Goal: Task Accomplishment & Management: Complete application form

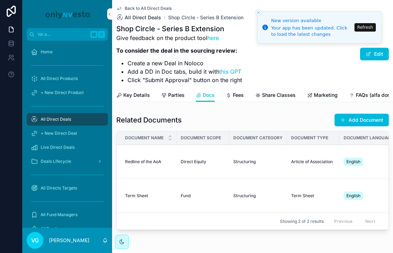
click at [144, 16] on span "All Direct Deals" at bounding box center [143, 17] width 36 height 7
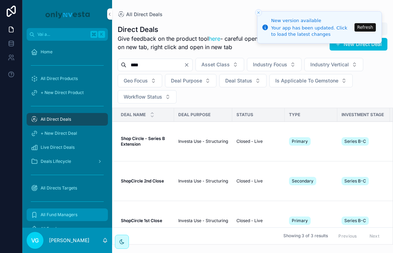
click at [55, 211] on div "All Fund Managers" at bounding box center [67, 214] width 73 height 11
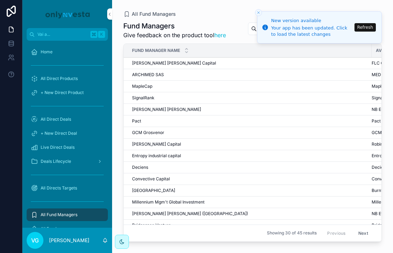
click at [257, 14] on icon "Close toast" at bounding box center [258, 13] width 4 height 4
click at [258, 13] on icon "Close toast" at bounding box center [258, 13] width 4 height 4
click at [359, 28] on button "Refresh" at bounding box center [364, 27] width 21 height 8
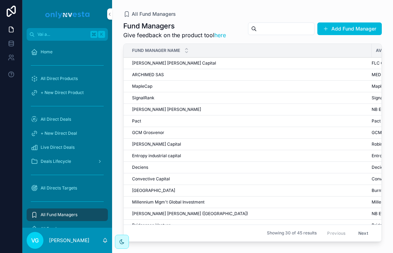
click at [273, 32] on input "contenuto scorrevole" at bounding box center [285, 29] width 57 height 10
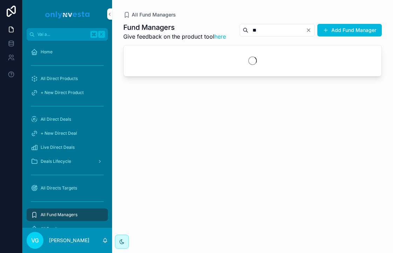
type input "*"
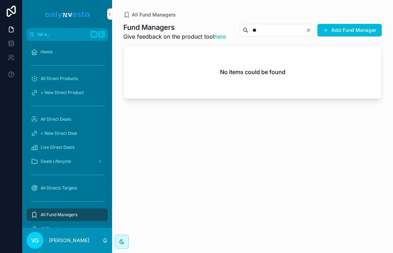
type input "*"
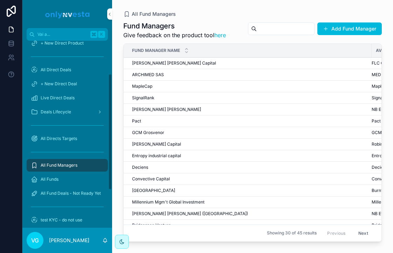
scroll to position [57, 0]
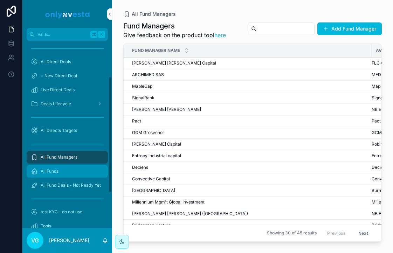
click at [54, 172] on span "All Funds" at bounding box center [50, 171] width 18 height 6
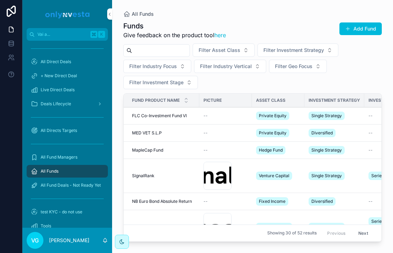
click at [173, 51] on input "contenuto scorrevole" at bounding box center [160, 51] width 57 height 10
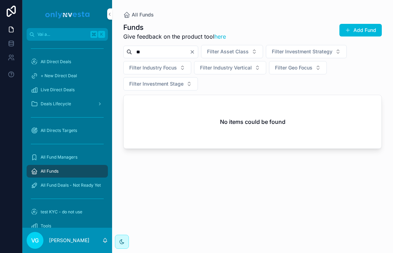
type input "*"
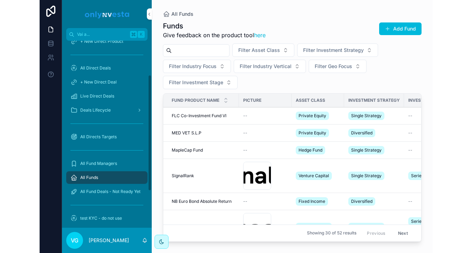
scroll to position [55, 0]
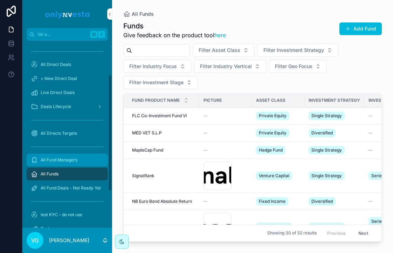
click at [69, 160] on span "All Fund Managers" at bounding box center [59, 160] width 37 height 6
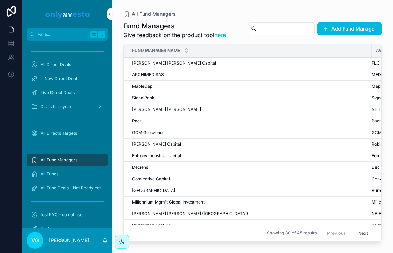
click at [273, 32] on input "contenuto scorrevole" at bounding box center [285, 29] width 57 height 10
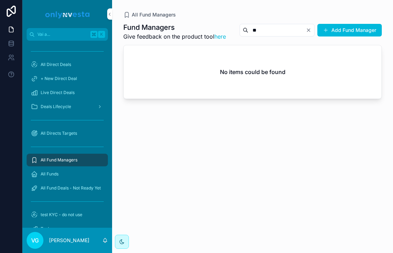
type input "*"
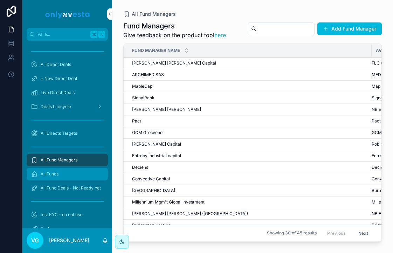
click at [69, 170] on div "All Funds" at bounding box center [67, 173] width 73 height 11
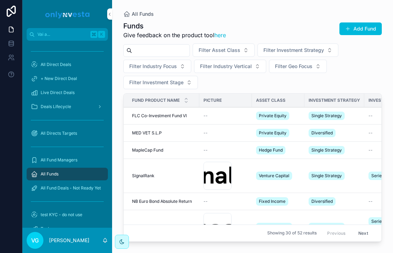
click at [175, 51] on input "contenuto scorrevole" at bounding box center [160, 51] width 57 height 10
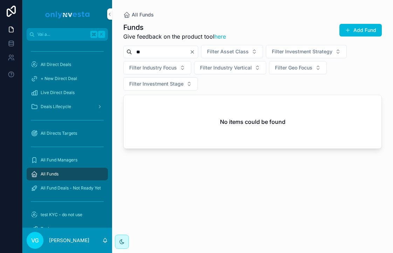
type input "*"
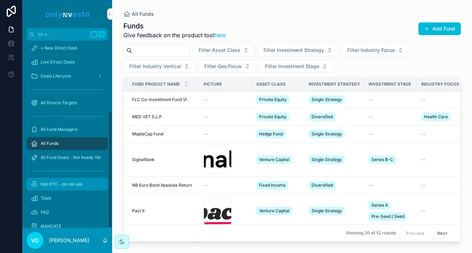
scroll to position [113, 0]
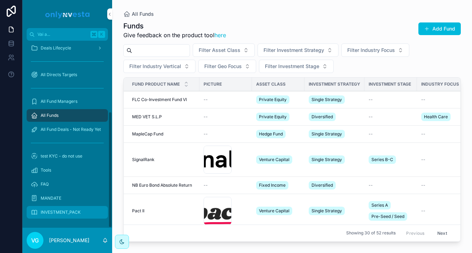
click at [61, 214] on span "INVESTMENT_PACK" at bounding box center [61, 212] width 40 height 6
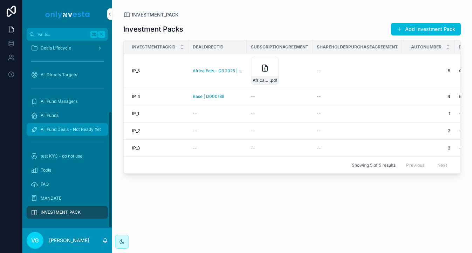
click at [61, 130] on span "All Fund Deals - Not Ready Yet" at bounding box center [71, 129] width 60 height 6
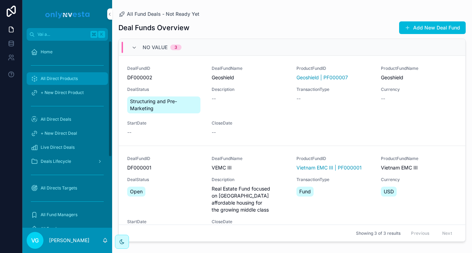
click at [55, 80] on span "All Direct Products" at bounding box center [59, 79] width 37 height 6
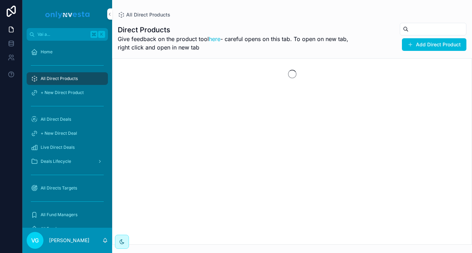
click at [393, 28] on input "contenuto scorrevole" at bounding box center [436, 29] width 57 height 10
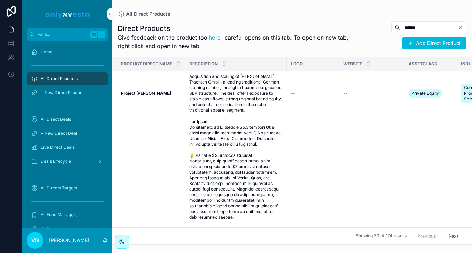
type input "******"
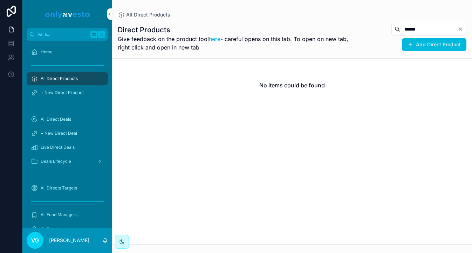
click at [393, 27] on button "Clear" at bounding box center [461, 29] width 8 height 6
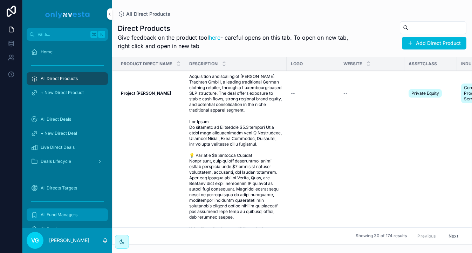
click at [62, 213] on span "All Fund Managers" at bounding box center [59, 215] width 37 height 6
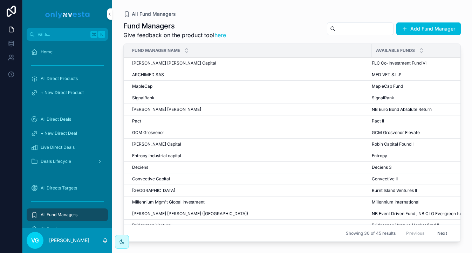
scroll to position [180, 0]
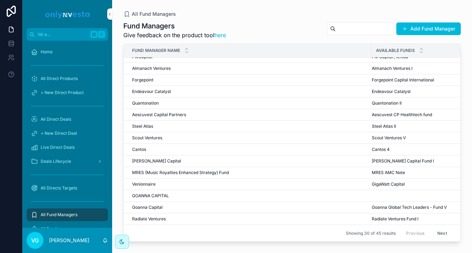
click at [393, 235] on button "Next" at bounding box center [442, 232] width 20 height 11
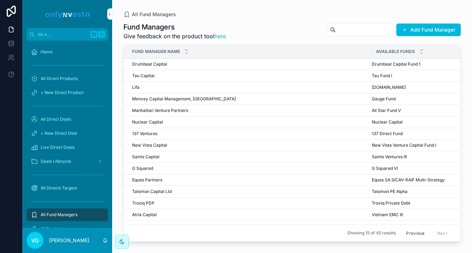
click at [393, 232] on button "Previous" at bounding box center [415, 232] width 28 height 11
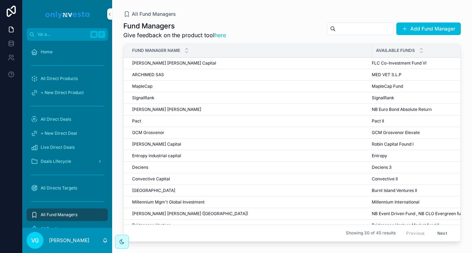
click at [347, 31] on input "contenuto scorrevole" at bounding box center [364, 29] width 57 height 10
type input "******"
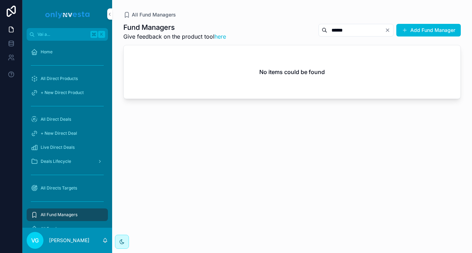
click at [388, 27] on icon "Clear" at bounding box center [388, 30] width 6 height 6
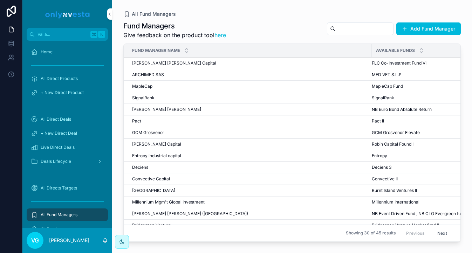
click at [393, 235] on button "Next" at bounding box center [442, 232] width 20 height 11
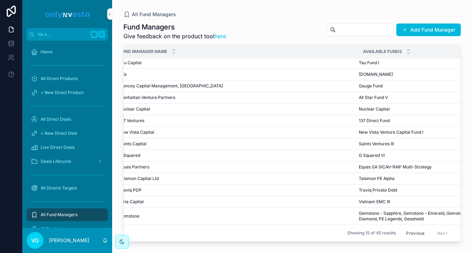
scroll to position [13, 8]
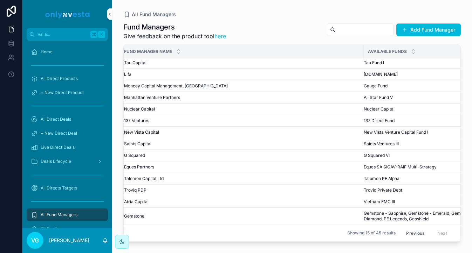
click at [221, 215] on div "Gemstone Gemstone" at bounding box center [241, 216] width 235 height 6
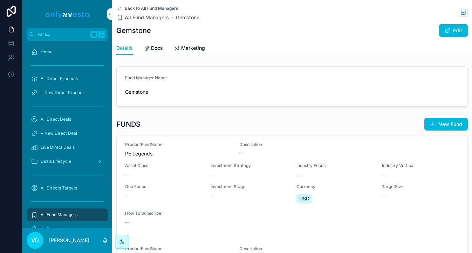
scroll to position [451, 0]
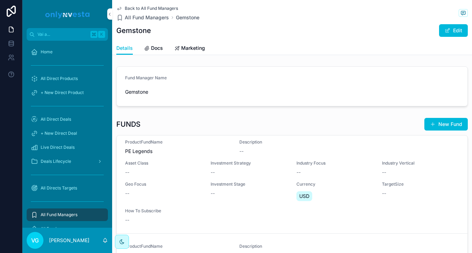
click at [187, 198] on div "Geo Focus --" at bounding box center [163, 191] width 77 height 21
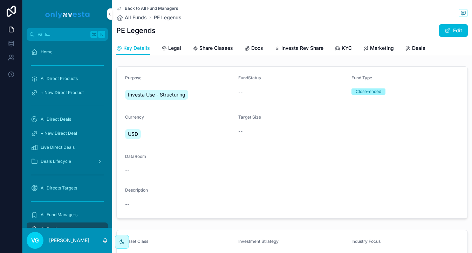
click at [136, 9] on span "Back to All Fund Managers" at bounding box center [151, 9] width 53 height 6
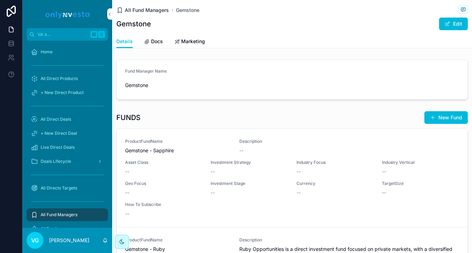
click at [141, 11] on span "All Fund Managers" at bounding box center [147, 10] width 44 height 7
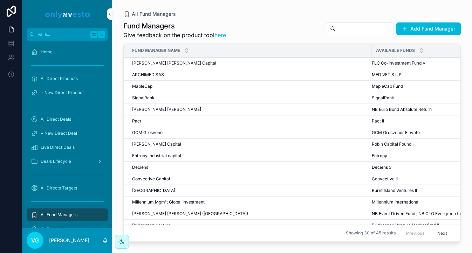
click at [355, 30] on input "contenuto scorrevole" at bounding box center [364, 29] width 57 height 10
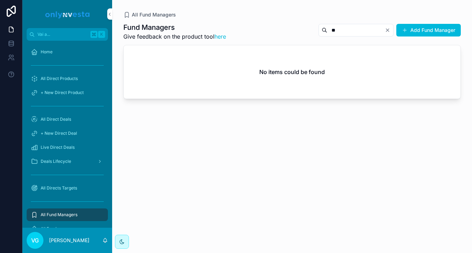
type input "*"
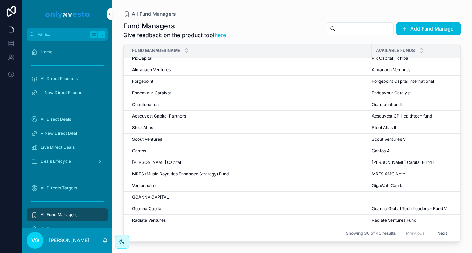
scroll to position [180, 0]
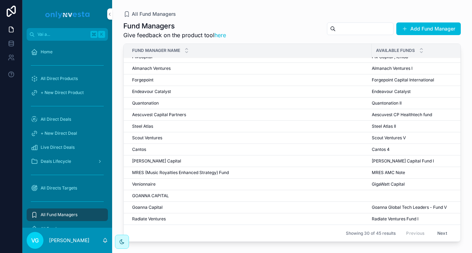
click at [393, 234] on button "Next" at bounding box center [442, 232] width 20 height 11
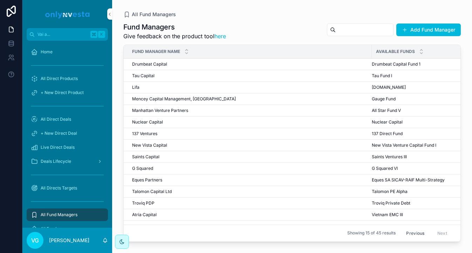
click at [390, 168] on span "G Squared VI" at bounding box center [385, 168] width 26 height 6
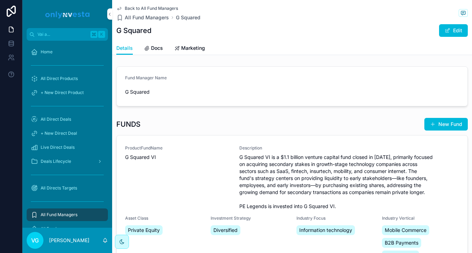
click at [174, 178] on div "ProductFundName G Squared VI" at bounding box center [178, 177] width 106 height 64
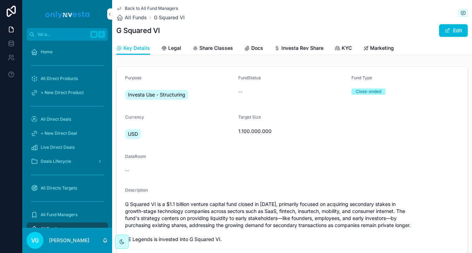
click at [165, 8] on span "Back to All Fund Managers" at bounding box center [151, 9] width 53 height 6
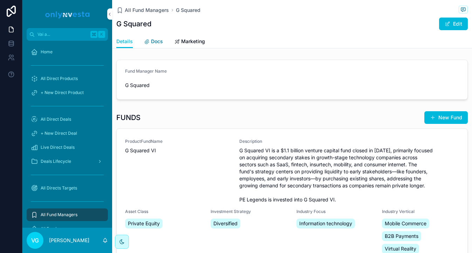
click at [156, 38] on span "Docs" at bounding box center [157, 41] width 12 height 7
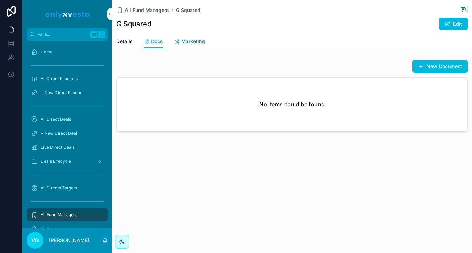
click at [200, 43] on span "Marketing" at bounding box center [193, 41] width 24 height 7
click at [162, 42] on span "Docs" at bounding box center [157, 41] width 12 height 7
click at [393, 62] on button "New Document" at bounding box center [439, 66] width 55 height 13
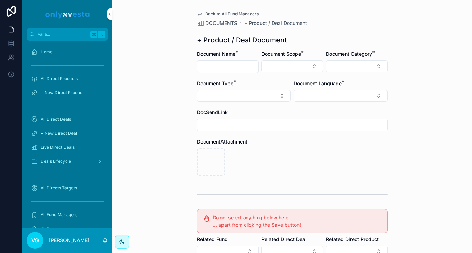
click at [210, 62] on input "contenuto scorrevole" at bounding box center [227, 67] width 61 height 10
type input "**********"
click at [288, 69] on button "Select Button" at bounding box center [292, 66] width 62 height 12
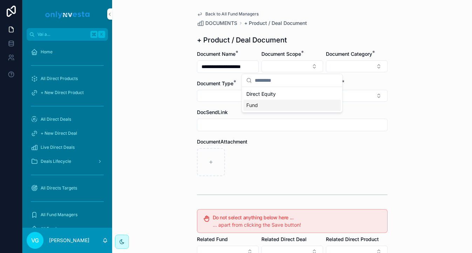
click at [277, 105] on div "Fund" at bounding box center [291, 104] width 97 height 11
click at [353, 59] on div "Document Category *" at bounding box center [357, 61] width 62 height 23
click at [353, 65] on button "Select Button" at bounding box center [357, 66] width 62 height 12
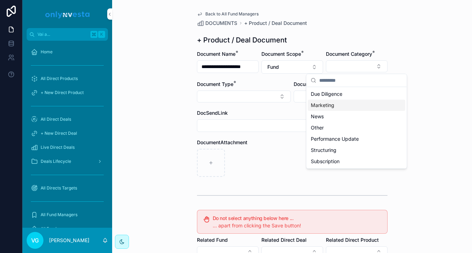
click at [342, 110] on div "Marketing" at bounding box center [356, 104] width 97 height 11
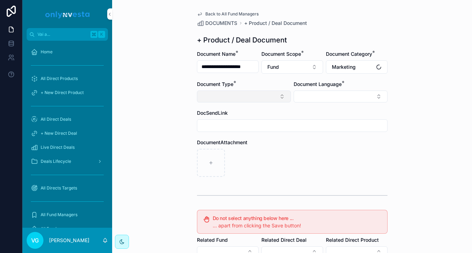
click at [260, 92] on button "Select Button" at bounding box center [244, 96] width 94 height 12
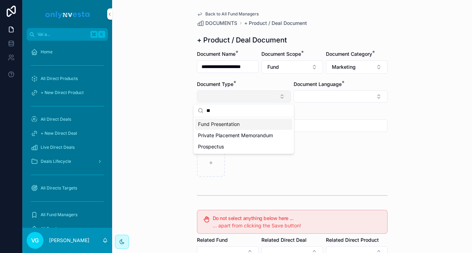
type input "***"
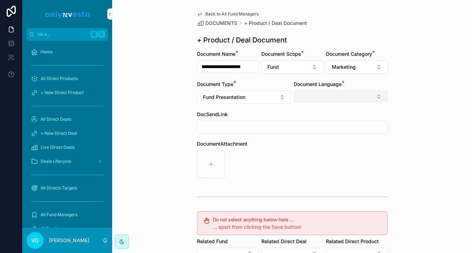
click at [311, 92] on button "Select Button" at bounding box center [341, 96] width 94 height 12
click at [311, 142] on div "English" at bounding box center [340, 146] width 97 height 11
click at [393, 77] on div "**********" at bounding box center [292, 126] width 360 height 253
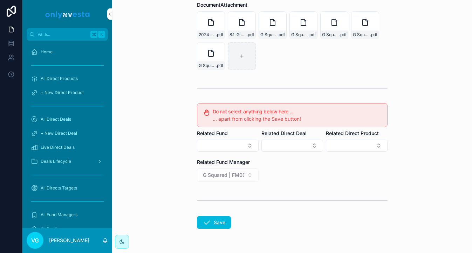
scroll to position [160, 0]
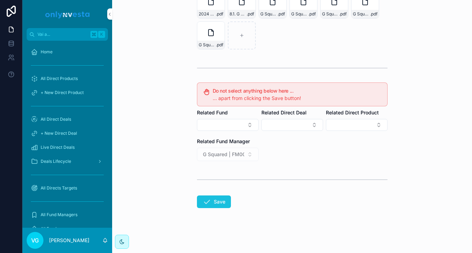
click at [211, 202] on button "Save" at bounding box center [214, 201] width 34 height 13
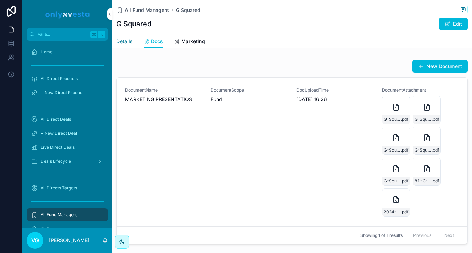
click at [128, 40] on span "Details" at bounding box center [124, 41] width 16 height 7
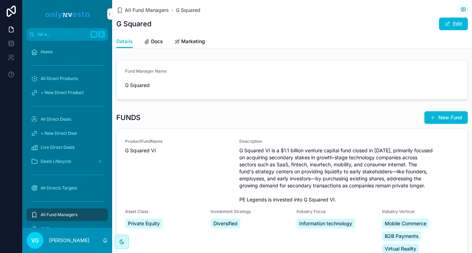
click at [164, 185] on div "ProductFundName G Squared VI" at bounding box center [178, 170] width 106 height 64
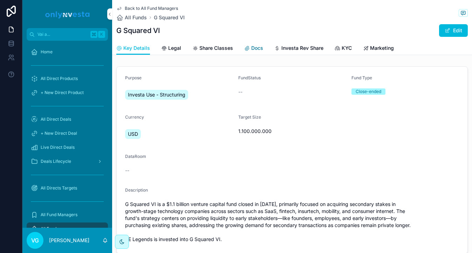
click at [256, 50] on span "Docs" at bounding box center [257, 47] width 12 height 7
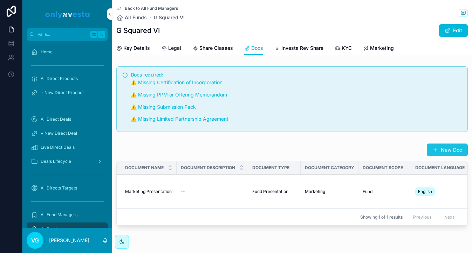
click at [393, 145] on button "New Doc" at bounding box center [447, 149] width 41 height 13
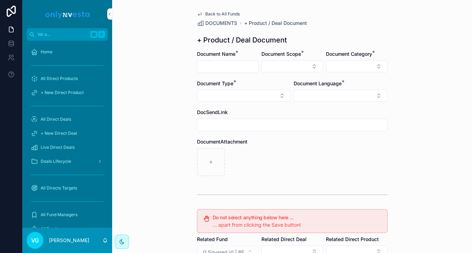
click at [210, 63] on input "contenuto scorrevole" at bounding box center [227, 67] width 61 height 10
type input "**********"
click at [283, 58] on div "Document Scope *" at bounding box center [292, 61] width 62 height 22
click at [278, 70] on button "Select Button" at bounding box center [292, 66] width 62 height 12
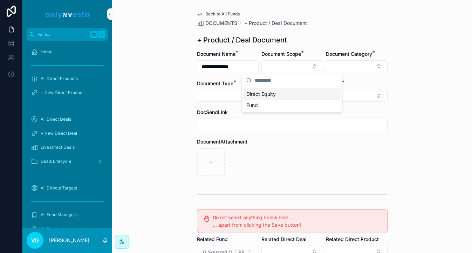
click at [276, 91] on div "Direct Equity" at bounding box center [291, 93] width 97 height 11
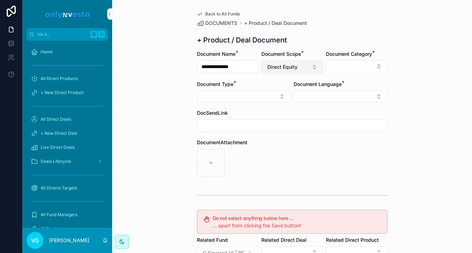
click at [288, 69] on span "Direct Equity" at bounding box center [282, 66] width 30 height 7
click at [281, 118] on div "Fund" at bounding box center [291, 117] width 97 height 11
click at [354, 58] on div "Document Category *" at bounding box center [357, 61] width 62 height 23
click at [354, 61] on button "Select Button" at bounding box center [357, 66] width 62 height 12
click at [259, 99] on button "Select Button" at bounding box center [244, 96] width 94 height 12
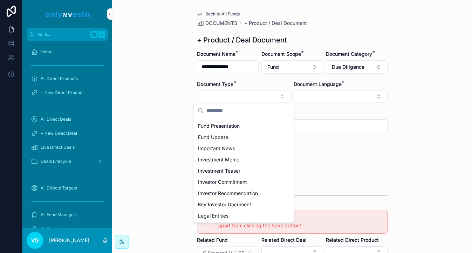
scroll to position [101, 0]
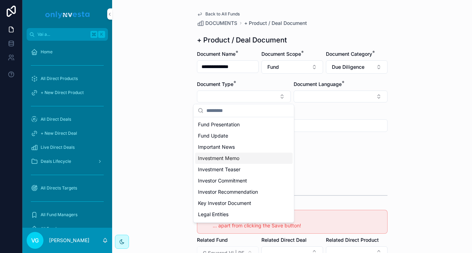
click at [238, 157] on span "Investment Memo" at bounding box center [218, 157] width 41 height 7
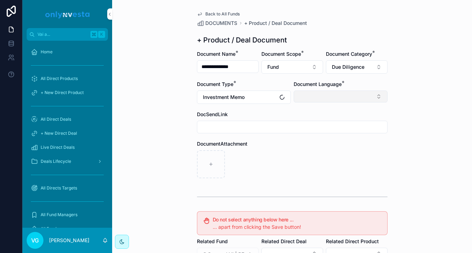
click at [325, 92] on button "Select Button" at bounding box center [341, 96] width 94 height 12
click at [320, 147] on div "English" at bounding box center [340, 146] width 97 height 11
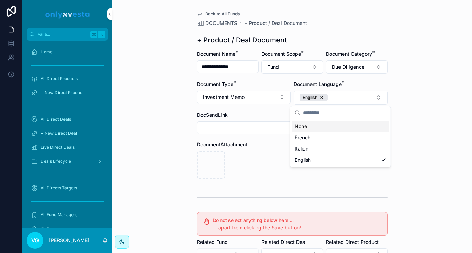
click at [393, 55] on div "**********" at bounding box center [292, 126] width 360 height 253
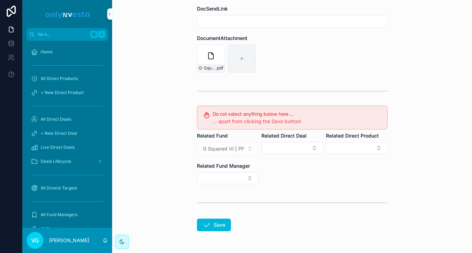
scroll to position [129, 0]
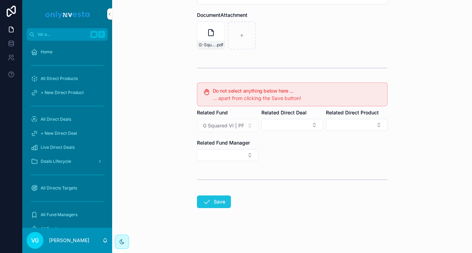
click at [216, 205] on button "Save" at bounding box center [214, 201] width 34 height 13
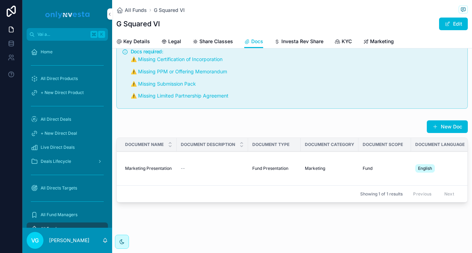
scroll to position [50, 0]
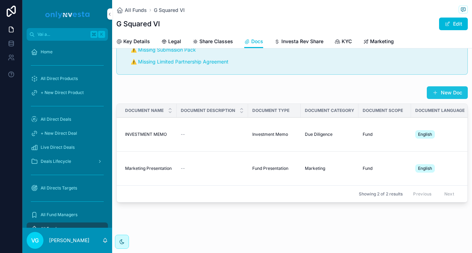
click at [393, 91] on button "New Doc" at bounding box center [447, 92] width 41 height 13
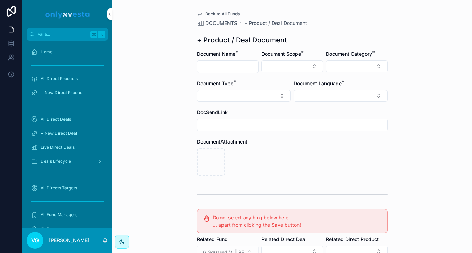
click at [206, 69] on input "contenuto scorrevole" at bounding box center [227, 67] width 61 height 10
paste input "**********"
type input "**********"
click at [299, 69] on button "Select Button" at bounding box center [292, 66] width 62 height 12
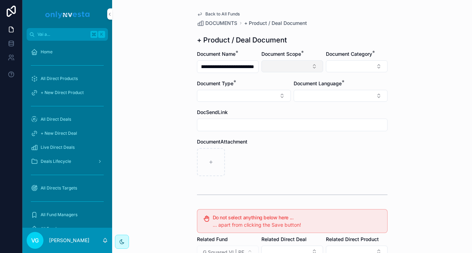
scroll to position [0, 0]
click at [288, 102] on div "Fund" at bounding box center [291, 104] width 97 height 11
click at [358, 62] on button "Select Button" at bounding box center [357, 66] width 62 height 12
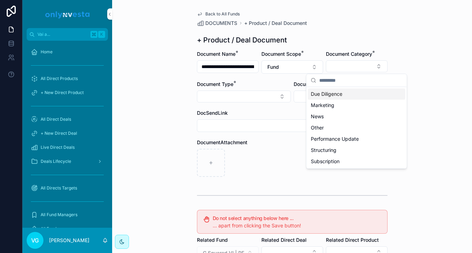
click at [343, 96] on div "Due Diligence" at bounding box center [356, 93] width 97 height 11
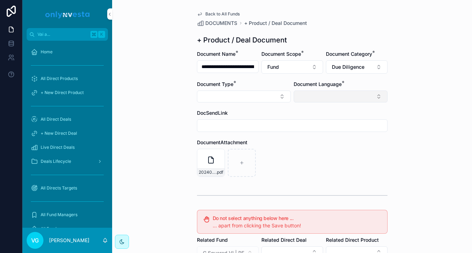
click at [328, 96] on button "Select Button" at bounding box center [341, 96] width 94 height 12
click at [309, 148] on span "English" at bounding box center [303, 146] width 16 height 7
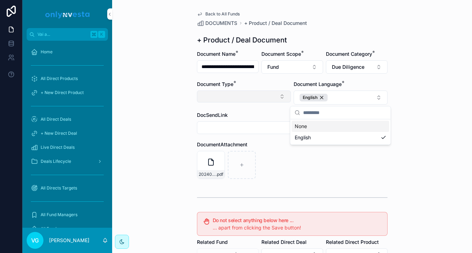
click at [271, 99] on button "Select Button" at bounding box center [244, 96] width 94 height 12
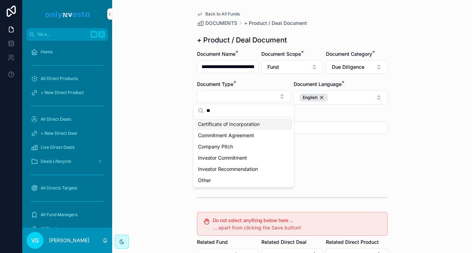
type input "***"
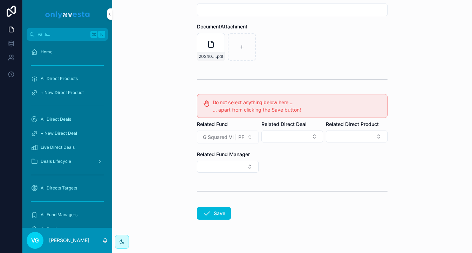
scroll to position [129, 0]
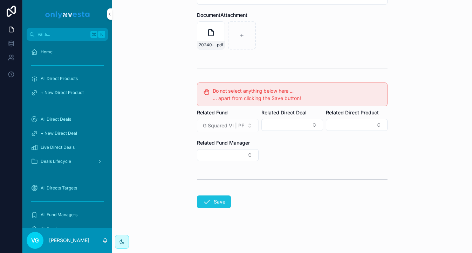
click at [219, 196] on button "Save" at bounding box center [214, 201] width 34 height 13
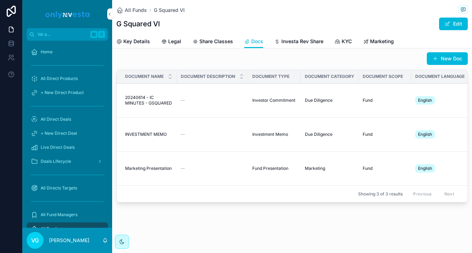
scroll to position [84, 0]
click at [393, 61] on button "New Doc" at bounding box center [447, 58] width 41 height 13
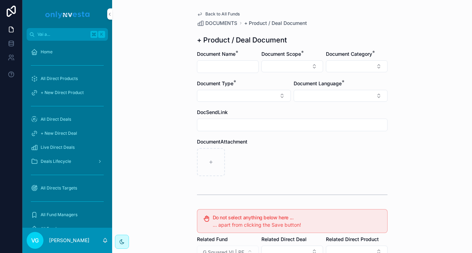
click at [228, 64] on input "contenuto scorrevole" at bounding box center [227, 67] width 61 height 10
paste input "**********"
type input "**********"
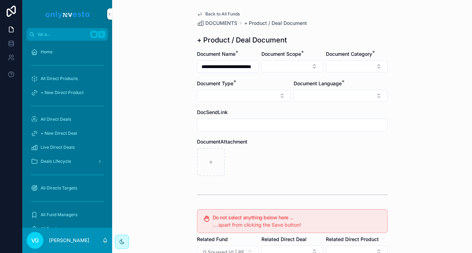
click at [275, 60] on div "Document Scope *" at bounding box center [292, 61] width 62 height 22
click at [276, 63] on button "Select Button" at bounding box center [292, 66] width 62 height 12
click at [281, 108] on div "Fund" at bounding box center [291, 104] width 97 height 11
click at [352, 64] on button "Select Button" at bounding box center [357, 66] width 62 height 12
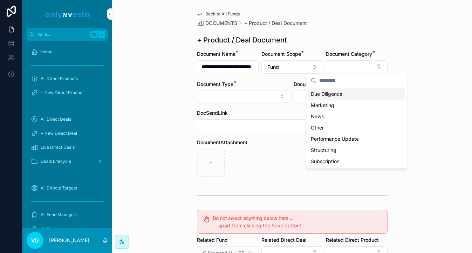
click at [343, 90] on div "Due Diligence" at bounding box center [356, 93] width 97 height 11
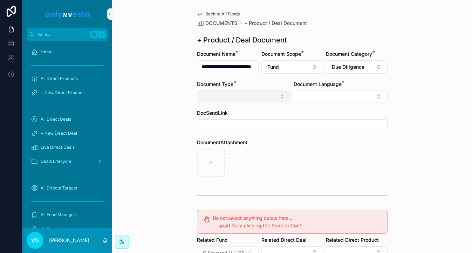
click at [271, 95] on button "Select Button" at bounding box center [244, 96] width 94 height 12
type input "******"
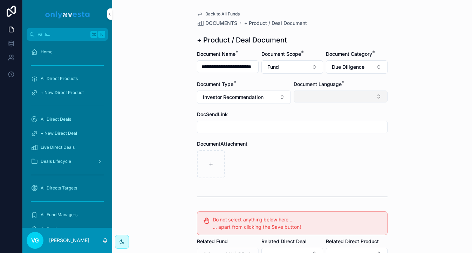
click at [332, 98] on button "Select Button" at bounding box center [341, 96] width 94 height 12
click at [327, 144] on div "English" at bounding box center [340, 146] width 97 height 11
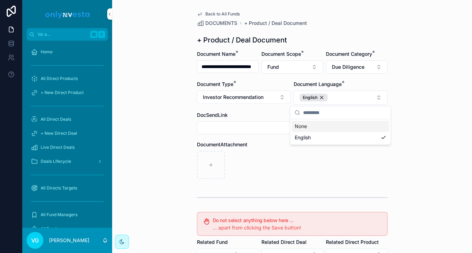
click at [393, 39] on div "**********" at bounding box center [292, 126] width 360 height 253
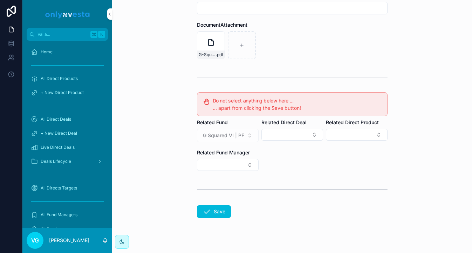
scroll to position [129, 0]
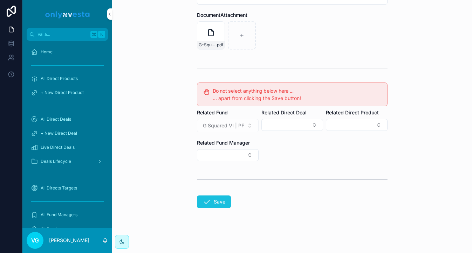
click at [211, 195] on button "Save" at bounding box center [214, 201] width 34 height 13
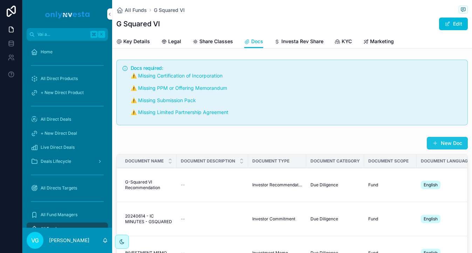
click at [393, 140] on span "contenuto scorrevole" at bounding box center [435, 143] width 6 height 6
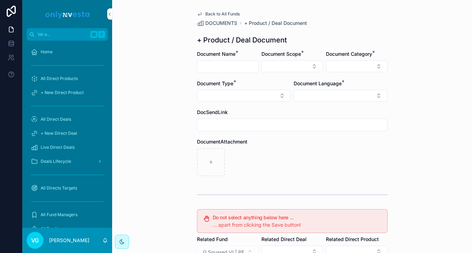
click at [216, 69] on input "contenuto scorrevole" at bounding box center [227, 67] width 61 height 10
type input "**********"
click at [291, 69] on button "Select Button" at bounding box center [292, 66] width 62 height 12
click at [284, 104] on div "Fund" at bounding box center [291, 104] width 97 height 11
click at [346, 67] on button "Select Button" at bounding box center [357, 66] width 62 height 12
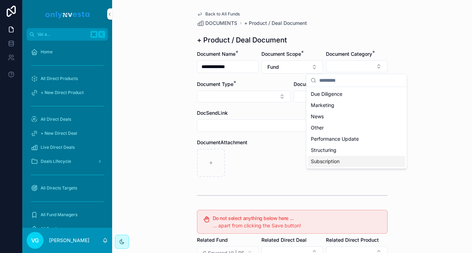
click at [331, 161] on span "Subscription" at bounding box center [325, 161] width 29 height 7
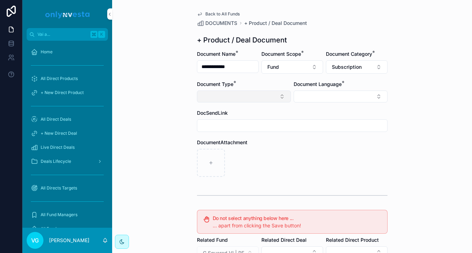
click at [244, 92] on button "Select Button" at bounding box center [244, 96] width 94 height 12
type input "*"
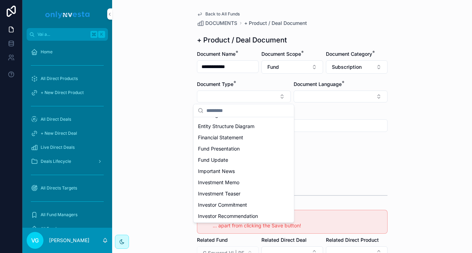
scroll to position [83, 0]
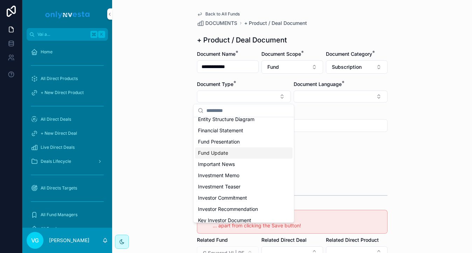
click at [221, 156] on span "Fund Update" at bounding box center [213, 152] width 30 height 7
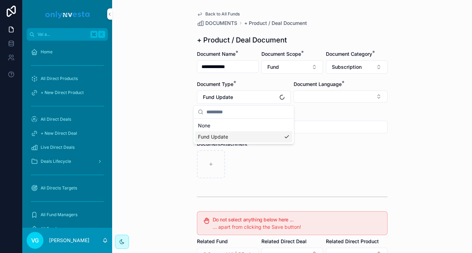
scroll to position [0, 0]
click at [347, 91] on button "Select Button" at bounding box center [341, 96] width 94 height 12
click at [331, 147] on div "English" at bounding box center [340, 146] width 97 height 11
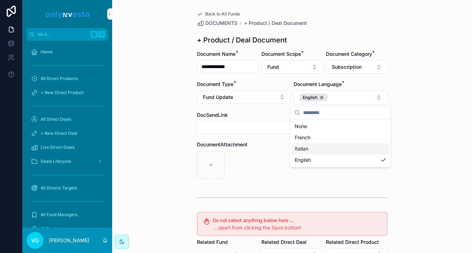
click at [280, 152] on div "contenuto scorrevole" at bounding box center [292, 165] width 191 height 28
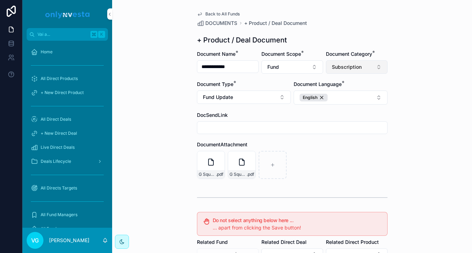
click at [345, 67] on span "Subscription" at bounding box center [347, 66] width 30 height 7
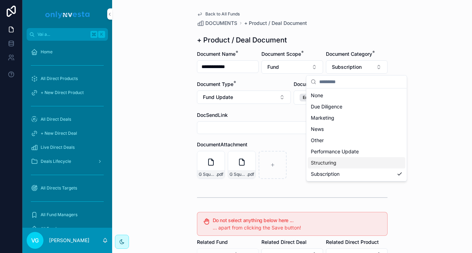
click at [330, 161] on span "Structuring" at bounding box center [324, 162] width 26 height 7
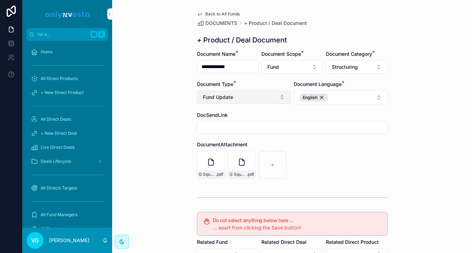
click at [253, 98] on button "Fund Update" at bounding box center [244, 96] width 94 height 13
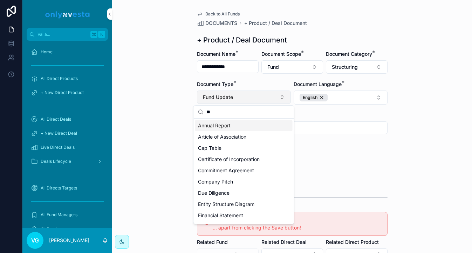
type input "***"
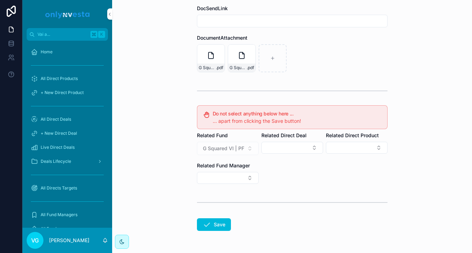
scroll to position [129, 0]
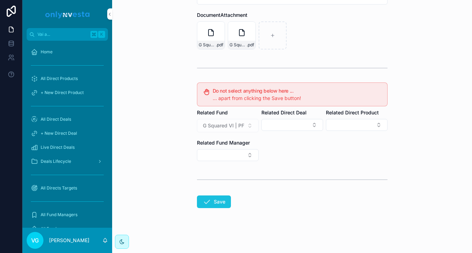
click at [217, 206] on button "Save" at bounding box center [214, 201] width 34 height 13
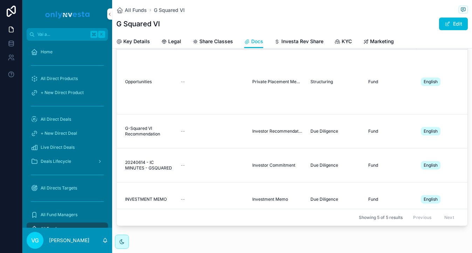
scroll to position [129, 0]
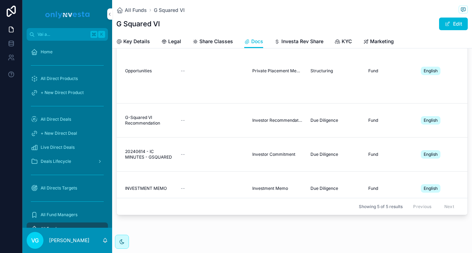
click at [325, 189] on span "Due Diligence" at bounding box center [324, 188] width 28 height 6
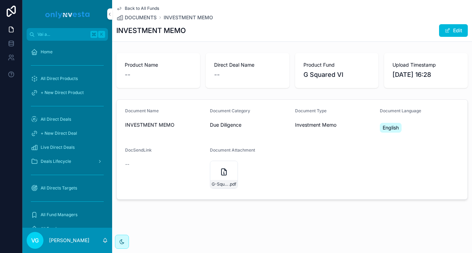
click at [140, 7] on span "Back to All Funds" at bounding box center [142, 9] width 34 height 6
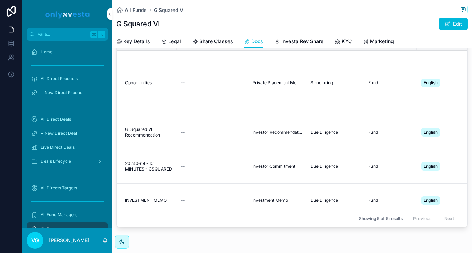
click at [210, 82] on div "--" at bounding box center [212, 83] width 63 height 6
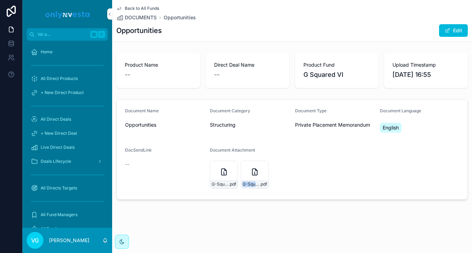
drag, startPoint x: 255, startPoint y: 185, endPoint x: 274, endPoint y: 183, distance: 19.7
click at [274, 183] on div "G-Squared-Opps-Fund-VI-Series-B-4-Supplement .pdf G-Squared-Opportunities-Fund-…" at bounding box center [249, 174] width 79 height 28
click at [296, 147] on form "Document Name Opportunities Document Category Structuring Document Type Private…" at bounding box center [292, 148] width 351 height 99
click at [393, 36] on button "Edit" at bounding box center [453, 30] width 29 height 13
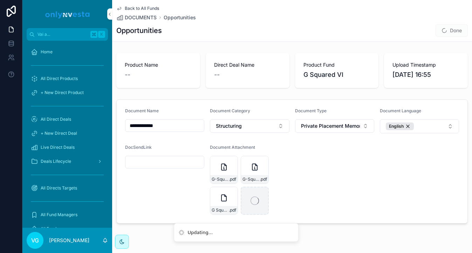
scroll to position [18, 0]
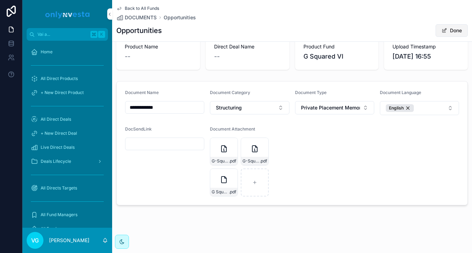
click at [393, 32] on button "Done" at bounding box center [451, 30] width 32 height 13
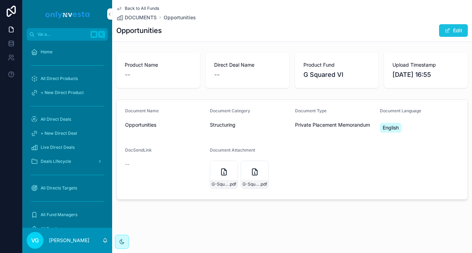
scroll to position [0, 0]
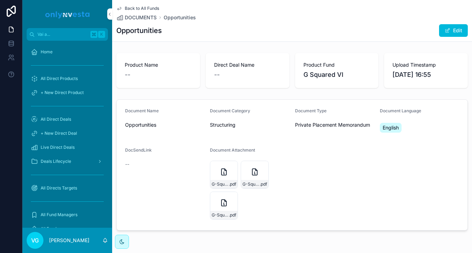
click at [141, 8] on span "Back to All Funds" at bounding box center [142, 9] width 34 height 6
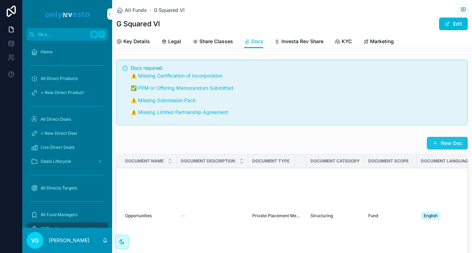
click at [393, 146] on button "New Doc" at bounding box center [447, 143] width 41 height 13
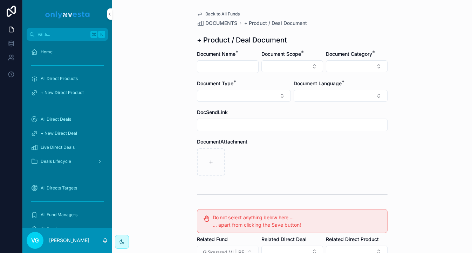
click at [220, 62] on input "contenuto scorrevole" at bounding box center [227, 67] width 61 height 10
type input "********"
click at [279, 70] on button "Select Button" at bounding box center [292, 66] width 62 height 12
click at [271, 105] on div "Fund" at bounding box center [291, 104] width 97 height 11
click at [341, 60] on button "Select Button" at bounding box center [357, 66] width 62 height 12
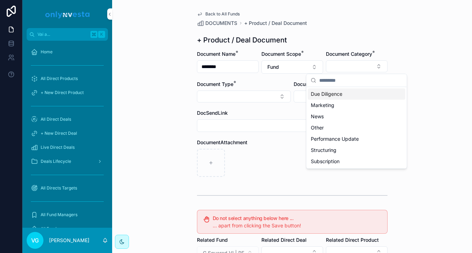
click at [337, 96] on span "Due Diligence" at bounding box center [327, 93] width 32 height 7
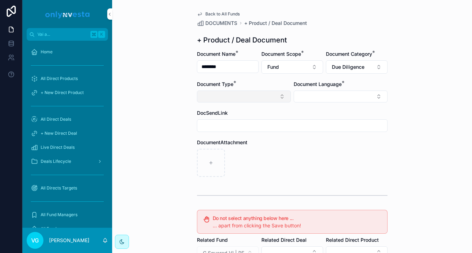
click at [286, 96] on button "Select Button" at bounding box center [244, 96] width 94 height 12
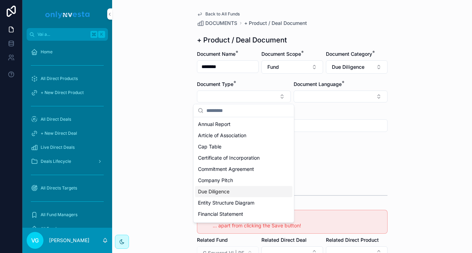
click at [237, 190] on div "Due Diligence" at bounding box center [243, 191] width 97 height 11
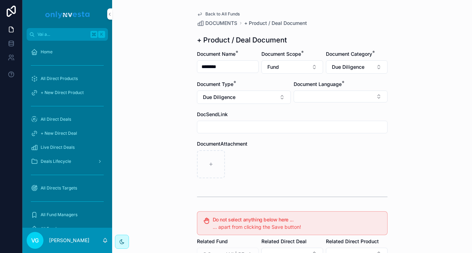
click at [325, 84] on span "Document Language" at bounding box center [318, 84] width 48 height 6
click at [325, 89] on div "Document Language *" at bounding box center [341, 92] width 94 height 23
click at [325, 94] on button "Select Button" at bounding box center [341, 96] width 94 height 12
click at [322, 146] on div "English" at bounding box center [340, 146] width 97 height 11
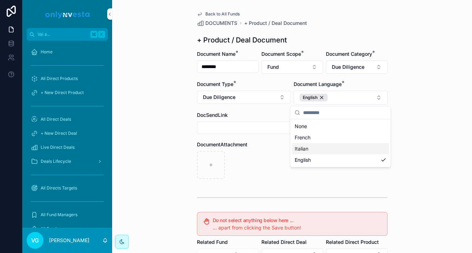
click at [267, 152] on div "contenuto scorrevole" at bounding box center [292, 165] width 191 height 28
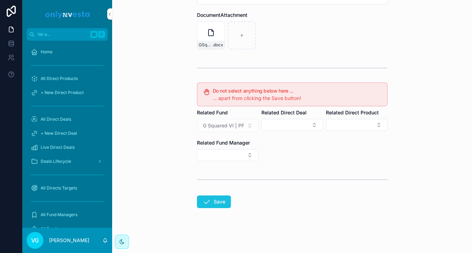
click at [210, 200] on icon "contenuto scorrevole" at bounding box center [206, 201] width 8 height 8
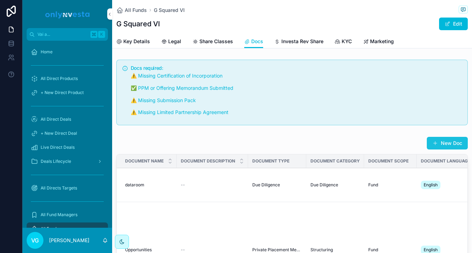
click at [393, 144] on button "New Doc" at bounding box center [447, 143] width 41 height 13
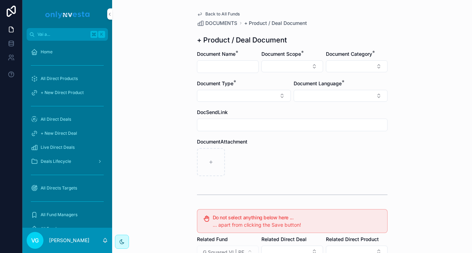
click at [228, 67] on input "contenuto scorrevole" at bounding box center [227, 67] width 61 height 10
paste input "**********"
type input "**********"
click at [291, 64] on button "Select Button" at bounding box center [292, 66] width 62 height 12
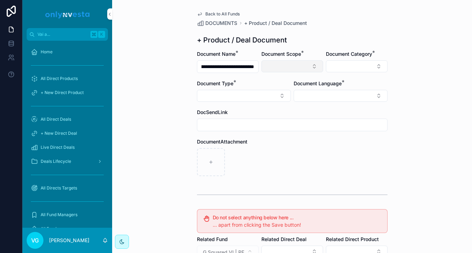
scroll to position [0, 0]
click at [291, 103] on div "Fund" at bounding box center [291, 104] width 97 height 11
click at [350, 74] on form "**********" at bounding box center [292, 214] width 191 height 329
click at [350, 71] on button "Select Button" at bounding box center [357, 66] width 62 height 12
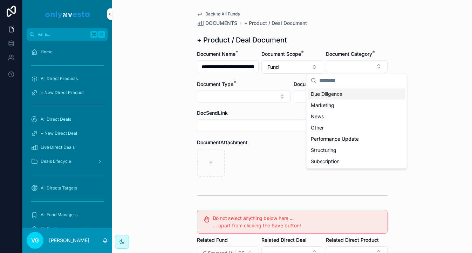
click at [336, 96] on span "Due Diligence" at bounding box center [327, 93] width 32 height 7
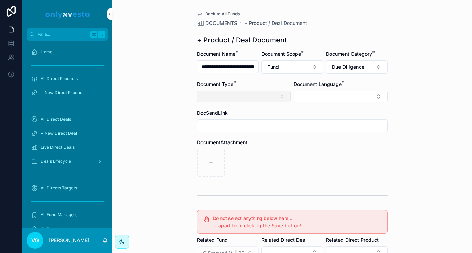
click at [270, 101] on button "Select Button" at bounding box center [244, 96] width 94 height 12
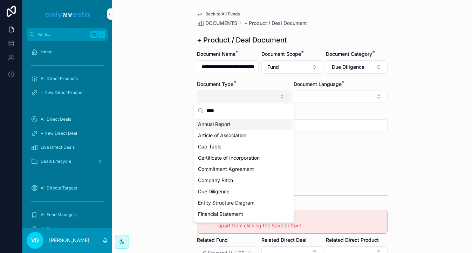
type input "*****"
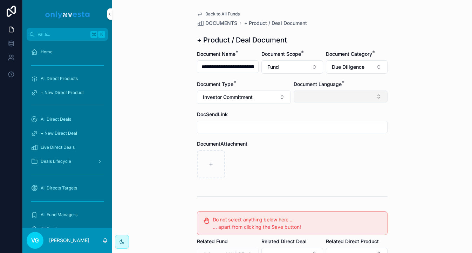
click at [317, 92] on button "Select Button" at bounding box center [341, 96] width 94 height 12
click at [262, 94] on button "Investor Commitment" at bounding box center [244, 96] width 94 height 13
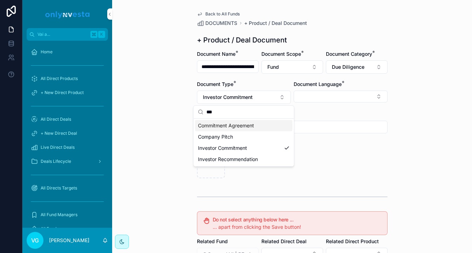
type input "***"
click at [393, 152] on div "**********" at bounding box center [292, 126] width 360 height 253
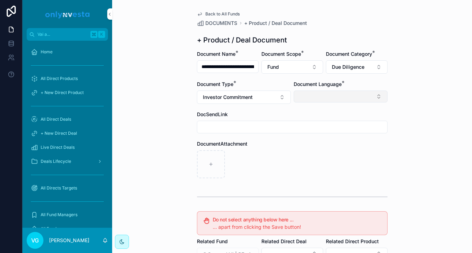
click at [347, 101] on button "Select Button" at bounding box center [341, 96] width 94 height 12
click at [331, 154] on div "contenuto scorrevole" at bounding box center [292, 164] width 191 height 28
click at [343, 89] on div "Document Language *" at bounding box center [341, 92] width 94 height 23
click at [344, 91] on button "Select Button" at bounding box center [341, 96] width 94 height 12
click at [341, 143] on div "English" at bounding box center [340, 146] width 97 height 11
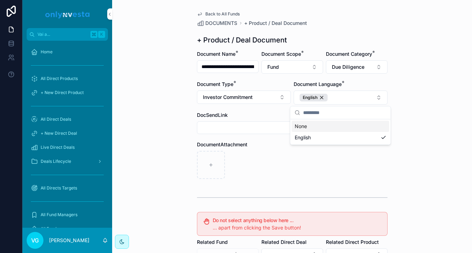
click at [393, 64] on div "**********" at bounding box center [292, 126] width 360 height 253
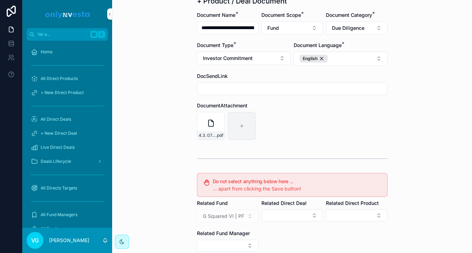
scroll to position [129, 0]
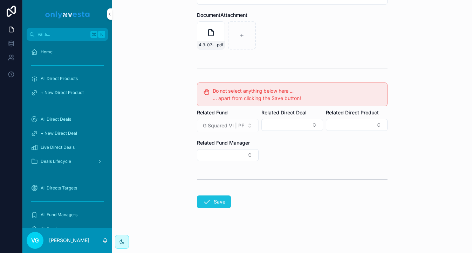
click at [208, 201] on icon "contenuto scorrevole" at bounding box center [206, 201] width 8 height 8
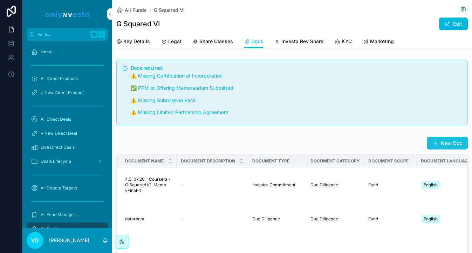
click at [393, 146] on button "New Doc" at bounding box center [447, 143] width 41 height 13
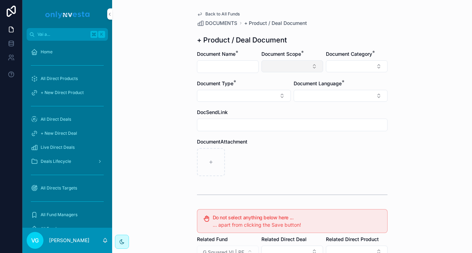
click at [282, 69] on button "Select Button" at bounding box center [292, 66] width 62 height 12
click at [283, 103] on div "Fund" at bounding box center [291, 104] width 97 height 11
click at [316, 102] on button "Select Button" at bounding box center [341, 96] width 94 height 12
click at [305, 149] on span "English" at bounding box center [303, 146] width 16 height 7
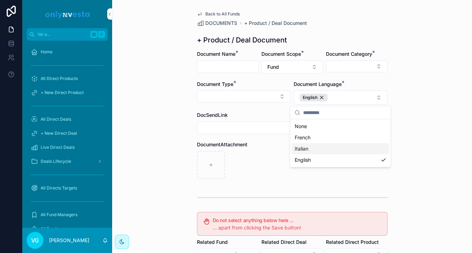
click at [265, 159] on div "contenuto scorrevole" at bounding box center [292, 165] width 191 height 28
click at [234, 62] on input "contenuto scorrevole" at bounding box center [227, 67] width 61 height 10
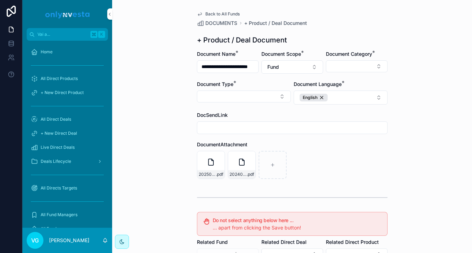
scroll to position [0, 9]
type input "**********"
click at [370, 194] on div "contenuto scorrevole" at bounding box center [292, 197] width 191 height 18
click at [359, 69] on button "Select Button" at bounding box center [357, 66] width 62 height 12
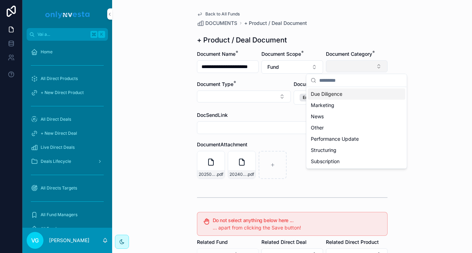
click at [359, 69] on button "Select Button" at bounding box center [357, 66] width 62 height 12
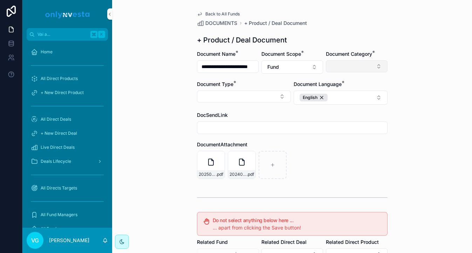
click at [353, 62] on button "Select Button" at bounding box center [357, 66] width 62 height 12
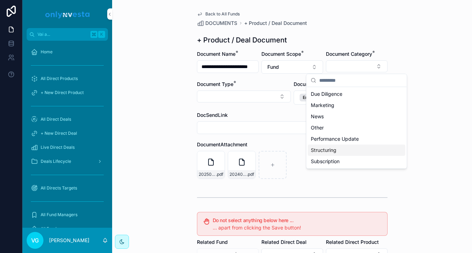
click at [329, 149] on span "Structuring" at bounding box center [324, 149] width 26 height 7
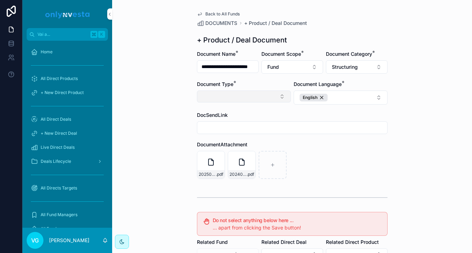
click at [247, 99] on button "Select Button" at bounding box center [244, 96] width 94 height 12
type input "*"
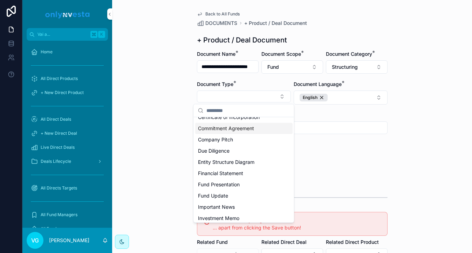
scroll to position [46, 0]
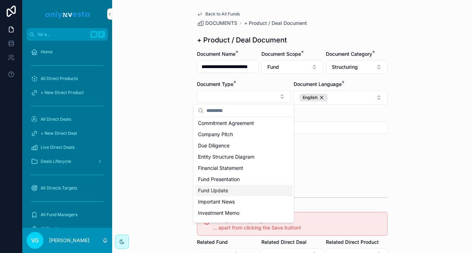
click at [232, 189] on div "Fund Update" at bounding box center [243, 190] width 97 height 11
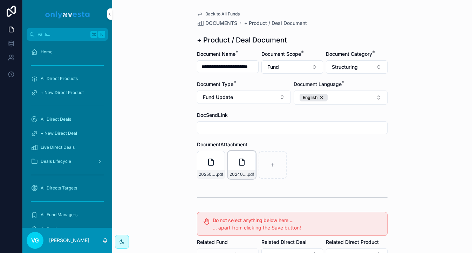
scroll to position [129, 0]
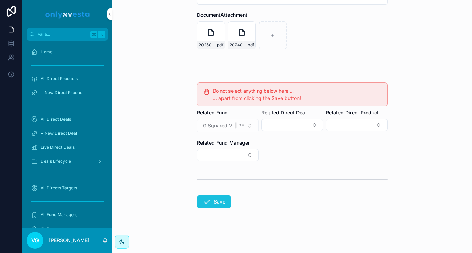
click at [221, 201] on button "Save" at bounding box center [214, 201] width 34 height 13
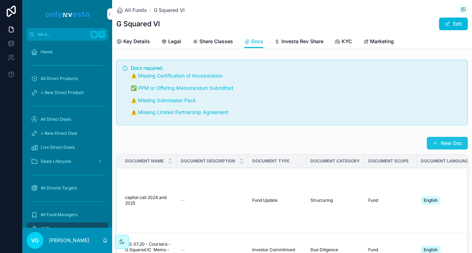
click at [393, 144] on button "New Doc" at bounding box center [447, 143] width 41 height 13
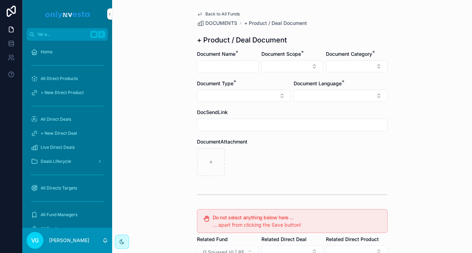
click at [210, 65] on input "contenuto scorrevole" at bounding box center [227, 67] width 61 height 10
type input "**********"
click at [281, 65] on button "Select Button" at bounding box center [292, 66] width 62 height 12
click at [280, 105] on div "Fund" at bounding box center [291, 104] width 97 height 11
click at [338, 59] on div "Document Category *" at bounding box center [357, 61] width 62 height 23
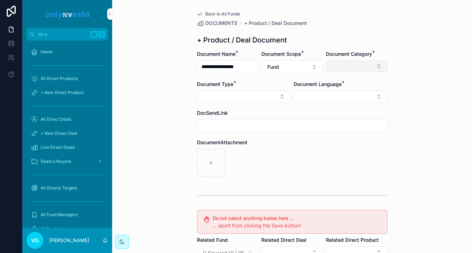
click at [338, 69] on button "Select Button" at bounding box center [357, 66] width 62 height 12
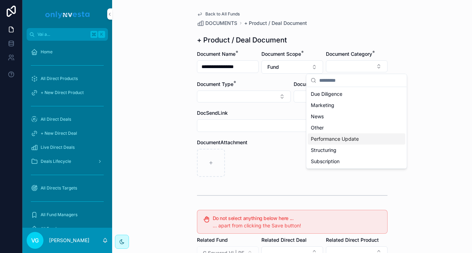
click at [331, 139] on span "Performance Update" at bounding box center [335, 138] width 48 height 7
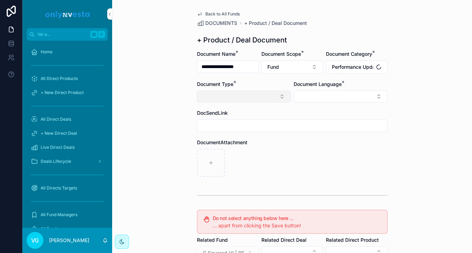
click at [263, 99] on button "Select Button" at bounding box center [244, 96] width 94 height 12
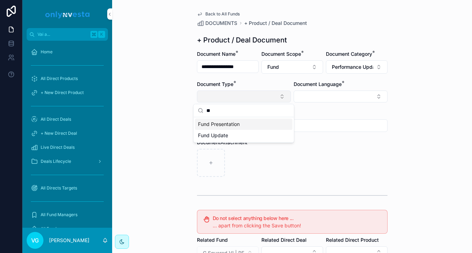
type input "*"
type input "****"
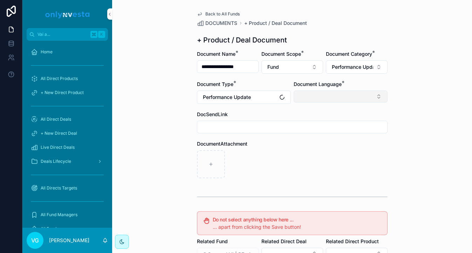
click at [367, 100] on button "Select Button" at bounding box center [341, 96] width 94 height 12
click at [337, 153] on div "French Italian English" at bounding box center [340, 135] width 100 height 36
click at [344, 149] on div "English" at bounding box center [340, 146] width 97 height 11
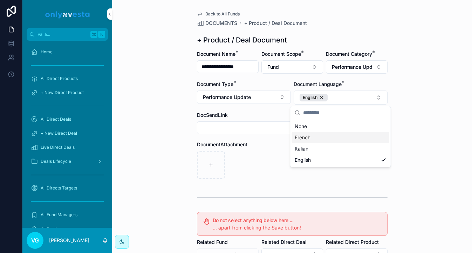
click at [393, 35] on div "**********" at bounding box center [292, 126] width 360 height 253
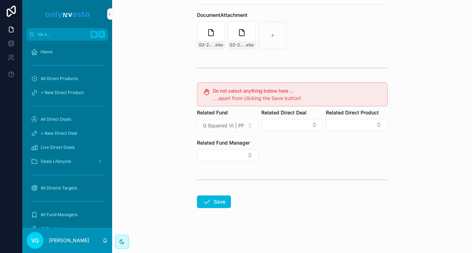
click at [221, 208] on form "**********" at bounding box center [292, 86] width 191 height 331
click at [221, 200] on button "Save" at bounding box center [214, 201] width 34 height 13
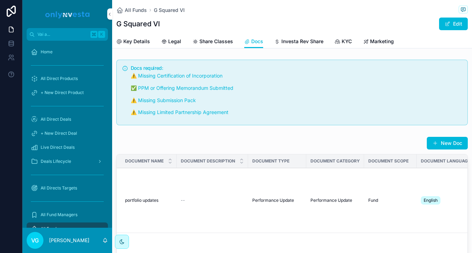
click at [393, 149] on div "New Doc" at bounding box center [441, 142] width 53 height 13
click at [393, 144] on button "New Doc" at bounding box center [447, 143] width 41 height 13
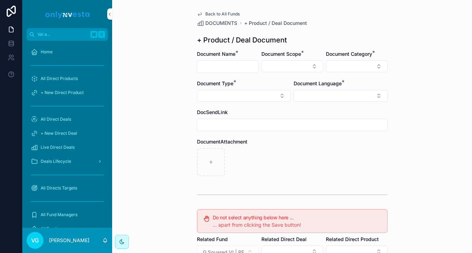
click at [242, 65] on input "contenuto scorrevole" at bounding box center [227, 67] width 61 height 10
type input "**********"
click at [333, 67] on button "Select Button" at bounding box center [357, 66] width 62 height 12
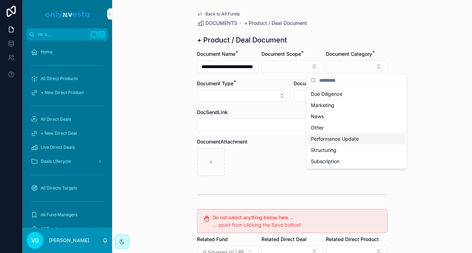
drag, startPoint x: 336, startPoint y: 135, endPoint x: 346, endPoint y: 141, distance: 11.7
click at [346, 141] on span "Performance Update" at bounding box center [335, 138] width 48 height 7
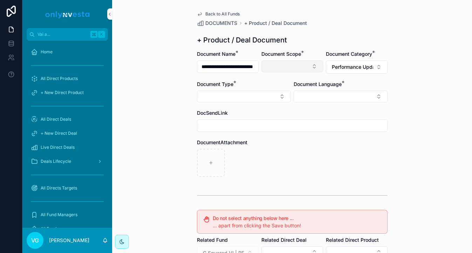
click at [293, 63] on button "Select Button" at bounding box center [292, 66] width 62 height 12
click at [281, 104] on div "Fund" at bounding box center [291, 104] width 97 height 11
click at [251, 96] on button "Select Button" at bounding box center [244, 96] width 94 height 12
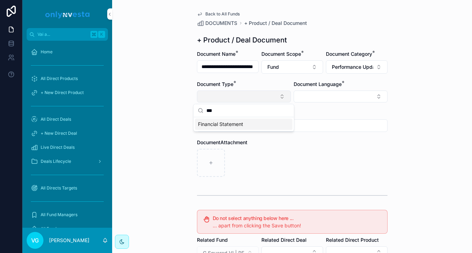
type input "****"
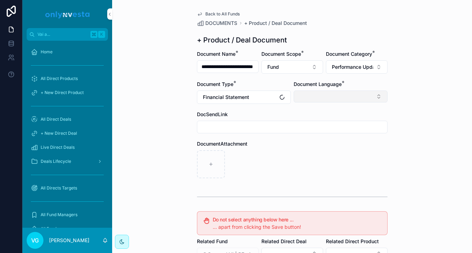
click at [319, 98] on button "Select Button" at bounding box center [341, 96] width 94 height 12
click at [314, 144] on div "English" at bounding box center [340, 146] width 97 height 11
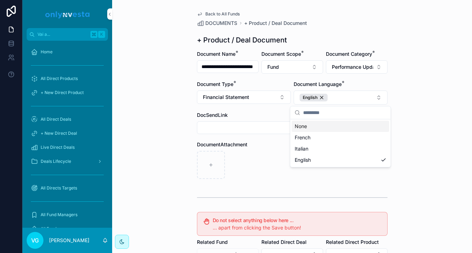
click at [389, 40] on div "**********" at bounding box center [292, 191] width 202 height 382
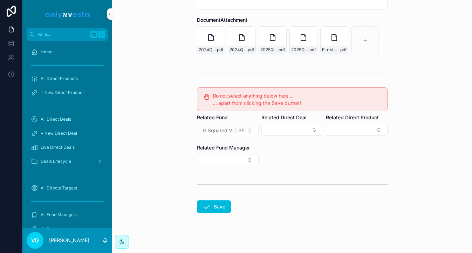
scroll to position [129, 0]
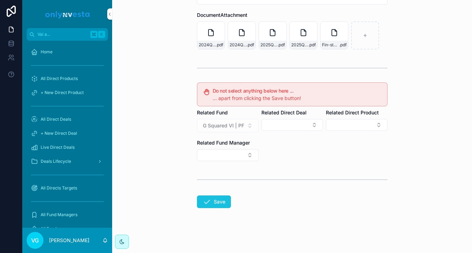
click at [204, 203] on icon "contenuto scorrevole" at bounding box center [206, 201] width 8 height 8
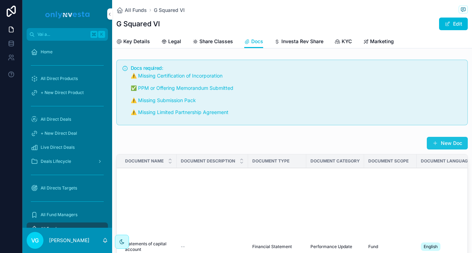
click at [393, 144] on button "New Doc" at bounding box center [447, 143] width 41 height 13
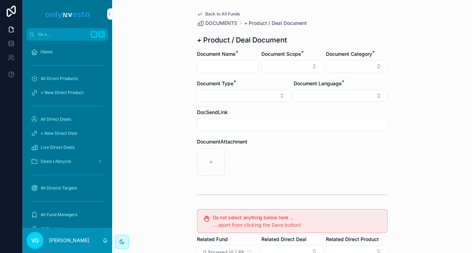
click at [237, 64] on input "contenuto scorrevole" at bounding box center [227, 67] width 61 height 10
type input "**********"
click at [303, 67] on button "Select Button" at bounding box center [292, 66] width 62 height 12
click at [280, 112] on div "Direct Equity Fund" at bounding box center [292, 99] width 100 height 25
click at [282, 108] on div "Fund" at bounding box center [291, 104] width 97 height 11
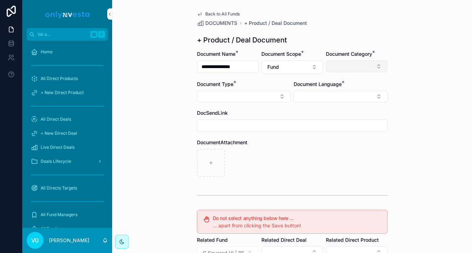
click at [349, 72] on button "Select Button" at bounding box center [357, 66] width 62 height 12
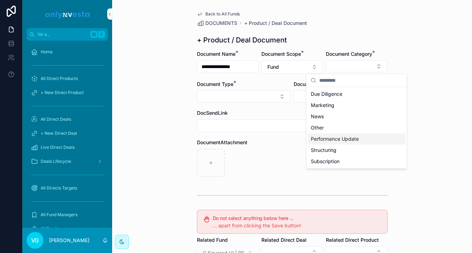
click at [337, 138] on span "Performance Update" at bounding box center [335, 138] width 48 height 7
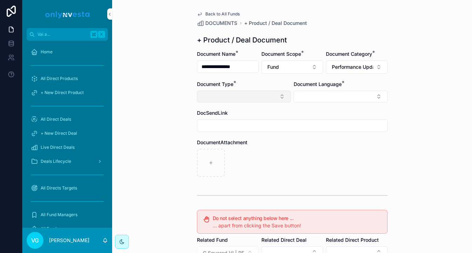
click at [262, 100] on button "Select Button" at bounding box center [244, 96] width 94 height 12
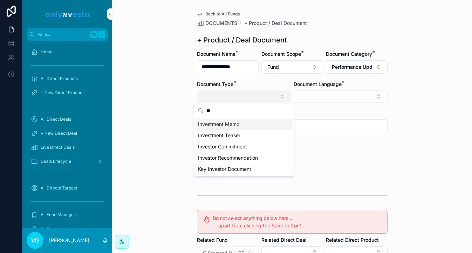
type input "*"
type input "***"
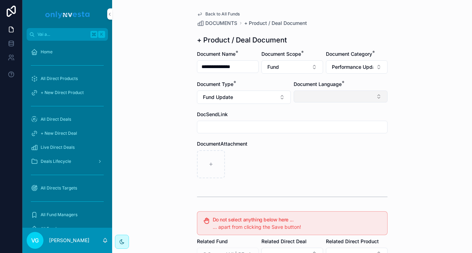
click at [334, 101] on button "Select Button" at bounding box center [341, 96] width 94 height 12
click at [317, 147] on div "English" at bounding box center [340, 146] width 97 height 11
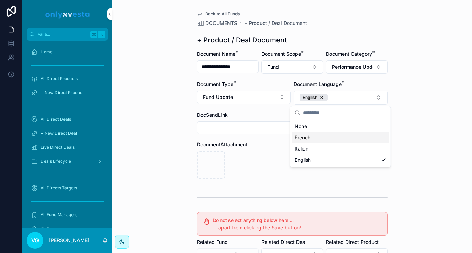
click at [393, 34] on div "**********" at bounding box center [292, 126] width 360 height 253
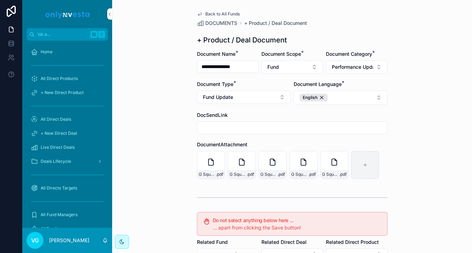
scroll to position [129, 0]
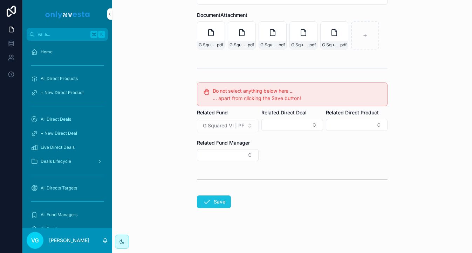
click at [218, 203] on button "Save" at bounding box center [214, 201] width 34 height 13
